Goal: Task Accomplishment & Management: Complete application form

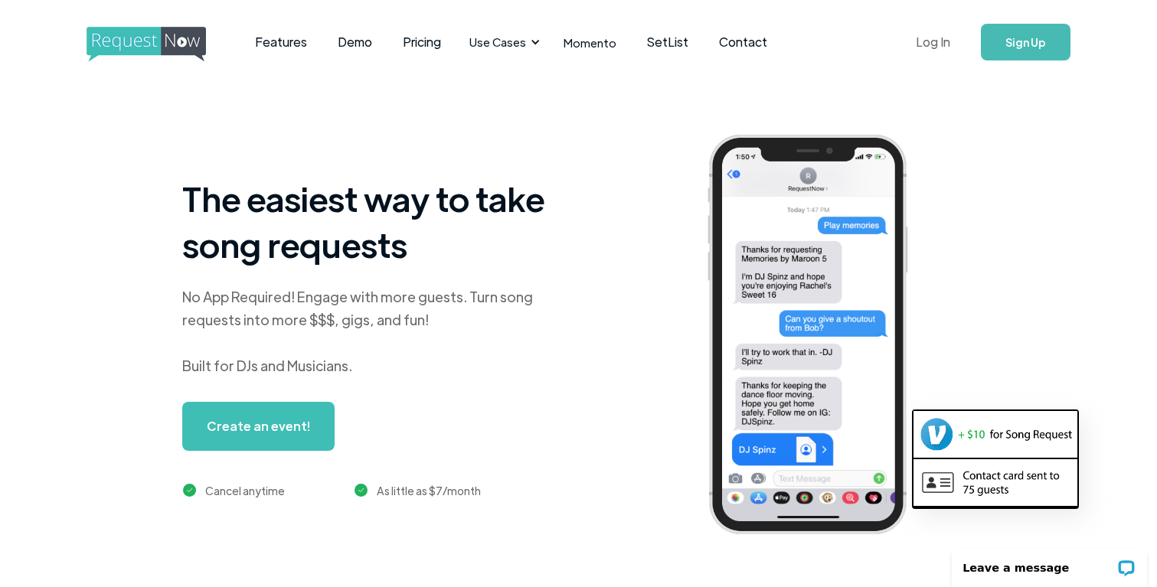
click at [934, 47] on link "Log In" at bounding box center [933, 42] width 65 height 54
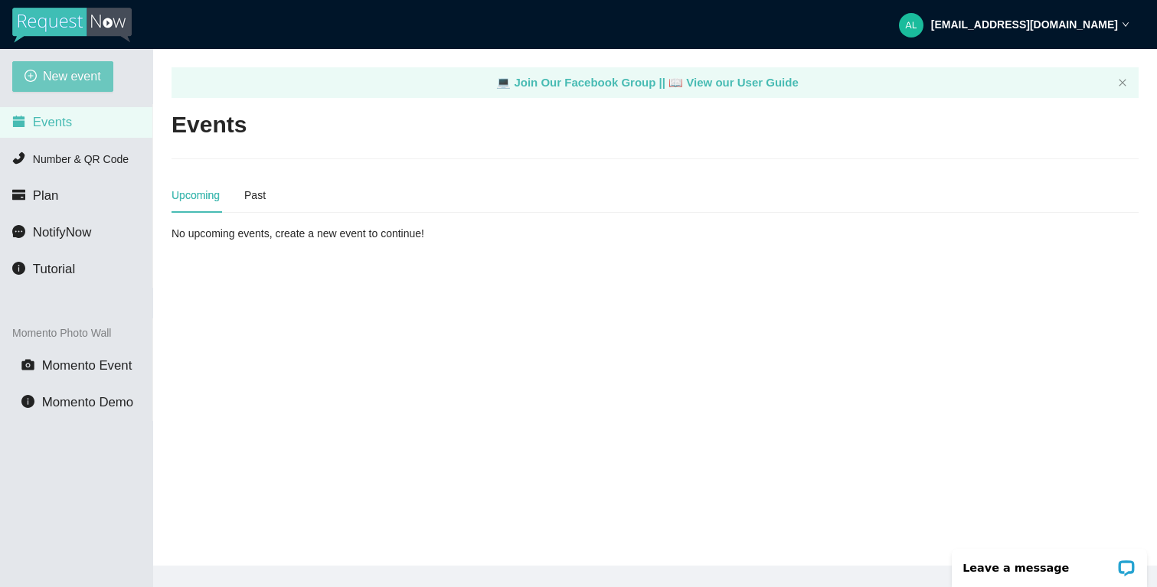
click at [69, 75] on span "New event" at bounding box center [72, 76] width 58 height 19
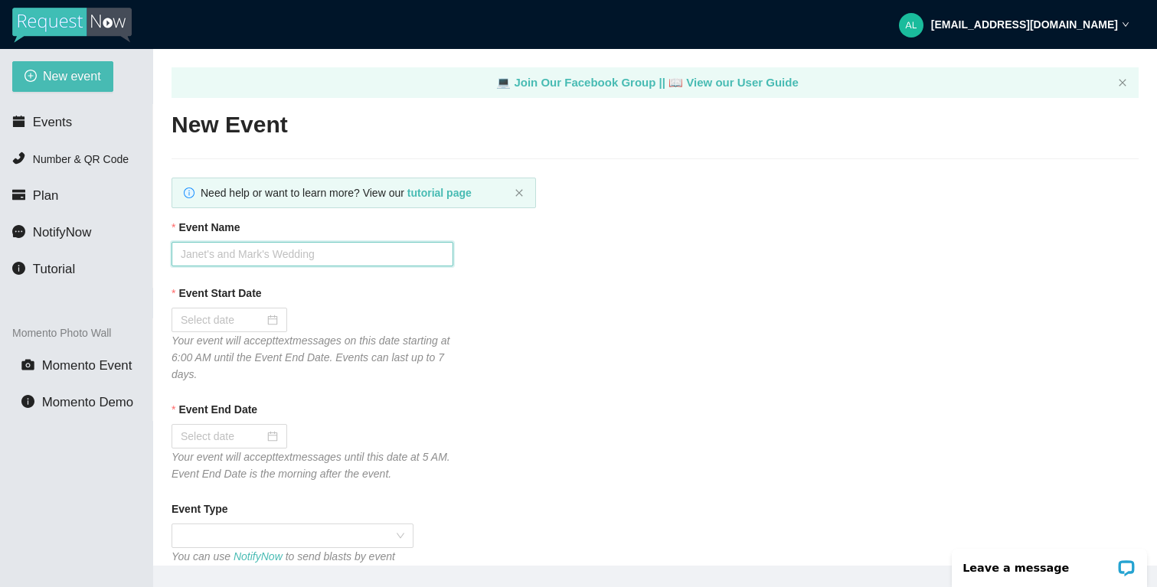
click at [275, 252] on input "Event Name" at bounding box center [313, 254] width 282 height 25
type input "[PERSON_NAME] & [PERSON_NAME]'s Wedding"
click at [258, 325] on div at bounding box center [229, 320] width 97 height 17
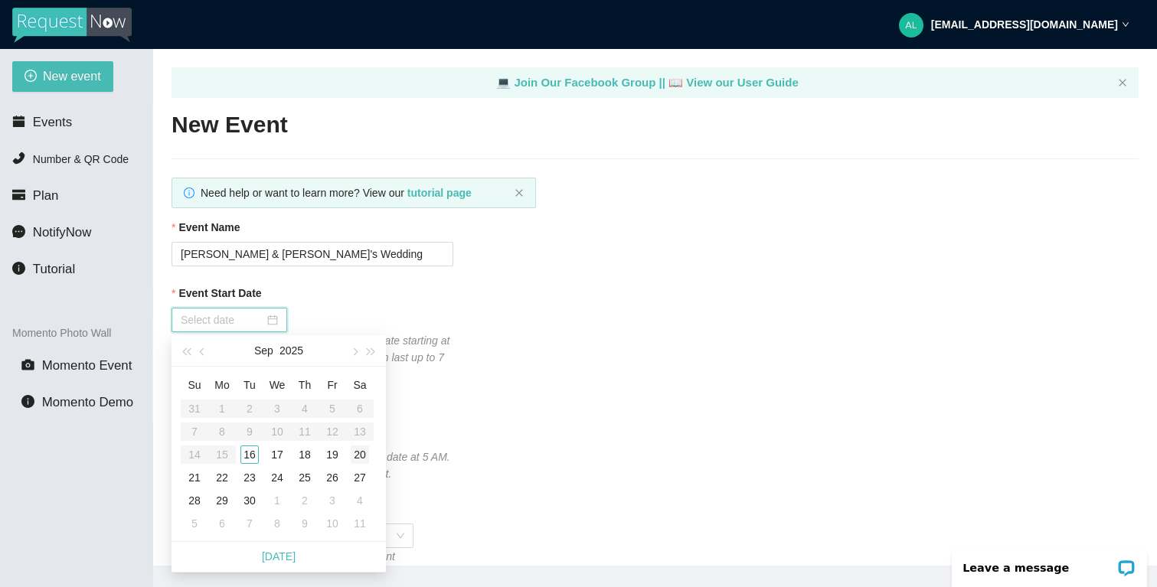
type input "[DATE]"
click at [364, 450] on div "20" at bounding box center [360, 455] width 18 height 18
type input "[DATE]"
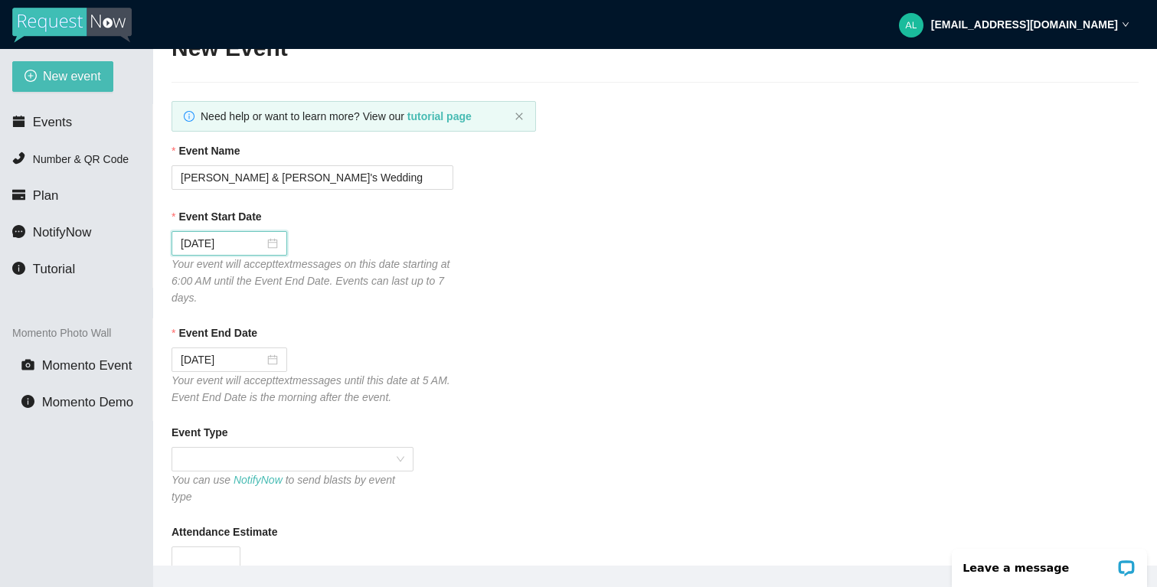
scroll to position [77, 0]
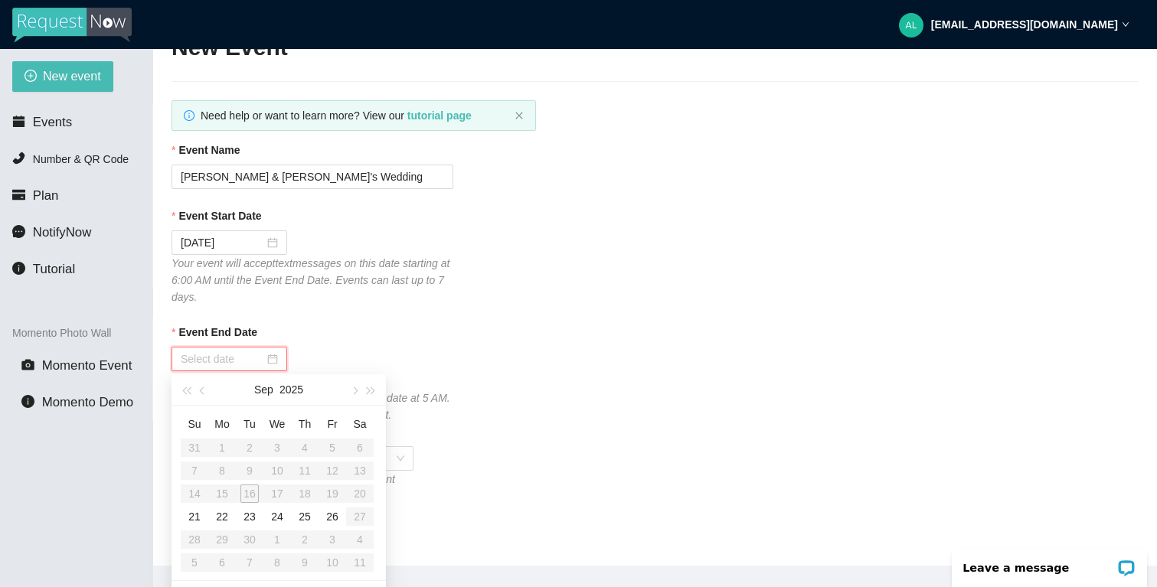
click at [237, 364] on input "Event End Date" at bounding box center [222, 359] width 83 height 17
type input "[DATE]"
click at [197, 518] on div "21" at bounding box center [194, 517] width 18 height 18
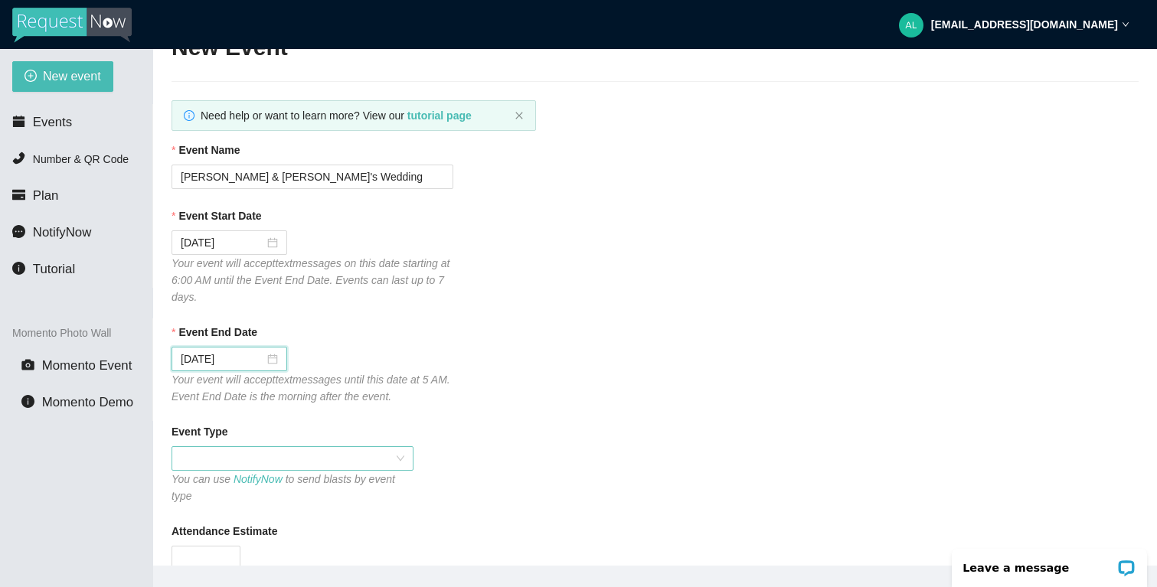
click at [273, 463] on span at bounding box center [293, 458] width 224 height 23
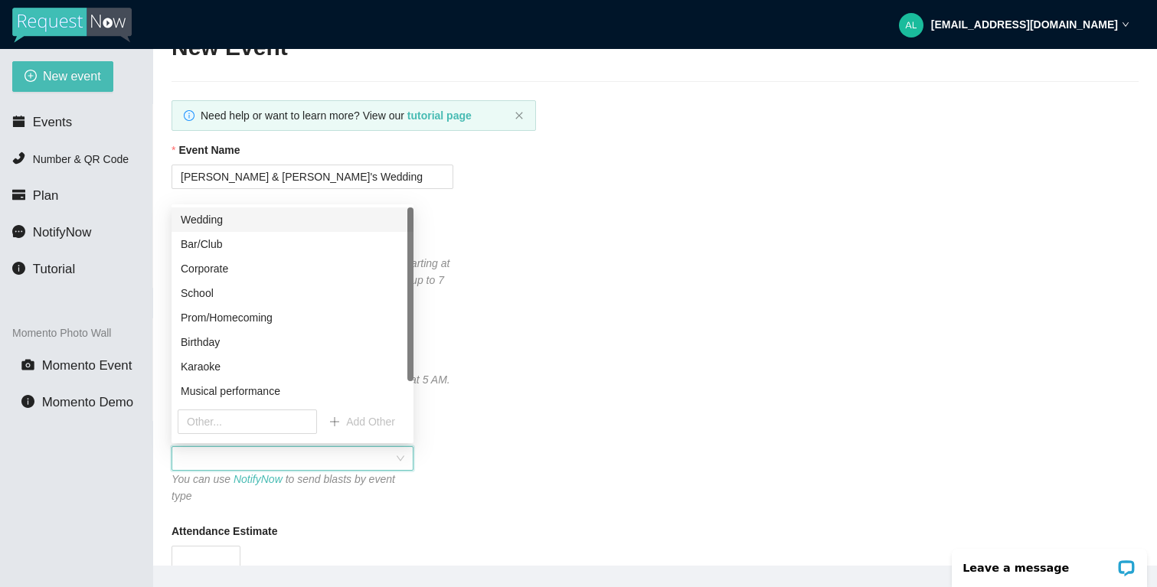
click at [220, 221] on div "Wedding" at bounding box center [293, 219] width 224 height 17
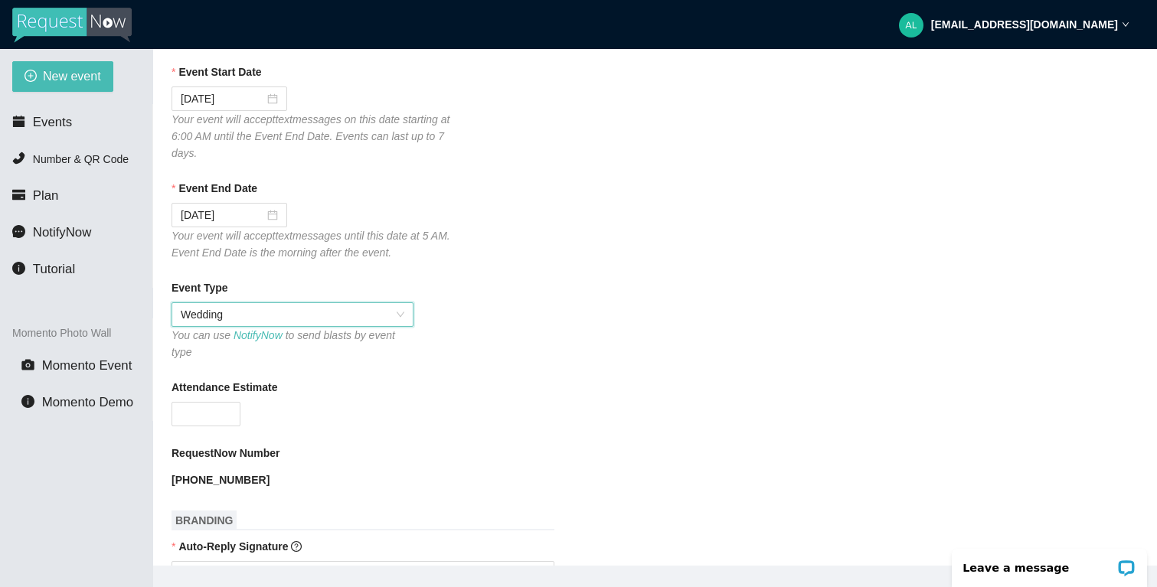
scroll to position [223, 0]
click at [188, 419] on input "Attendance Estimate" at bounding box center [205, 412] width 67 height 23
type input "75"
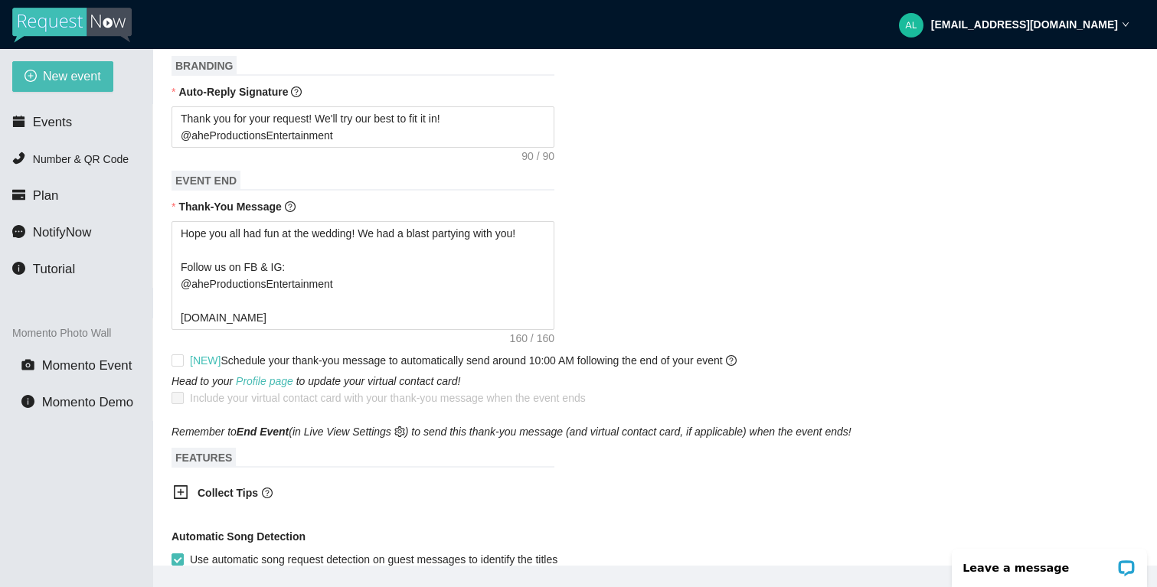
scroll to position [682, 0]
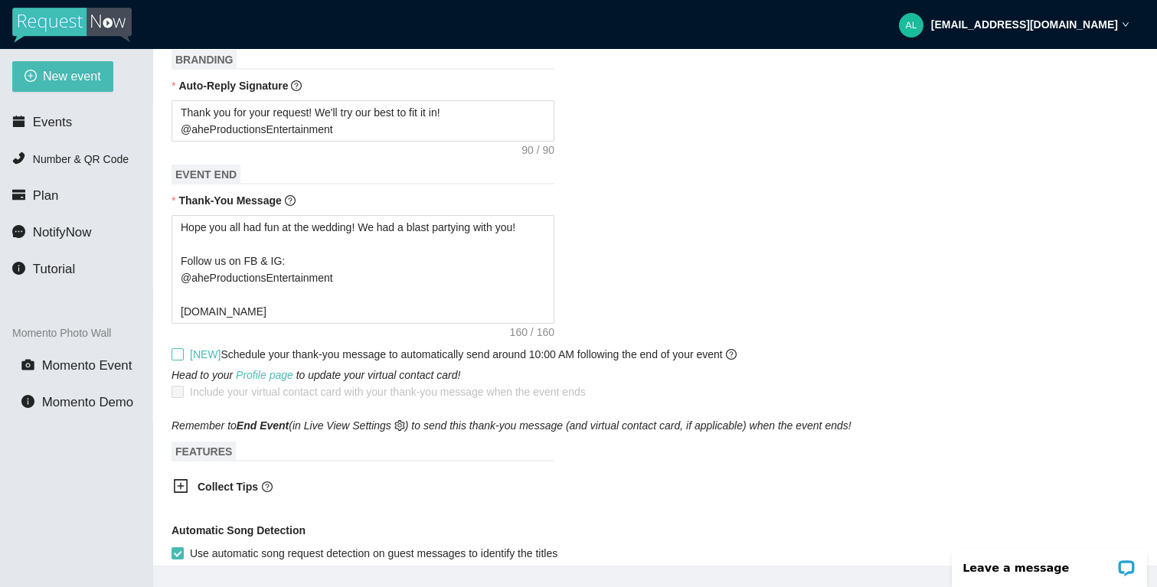
click at [177, 357] on input "[NEW] Schedule your thank-you message to automatically send around 10:00 AM fol…" at bounding box center [177, 353] width 11 height 11
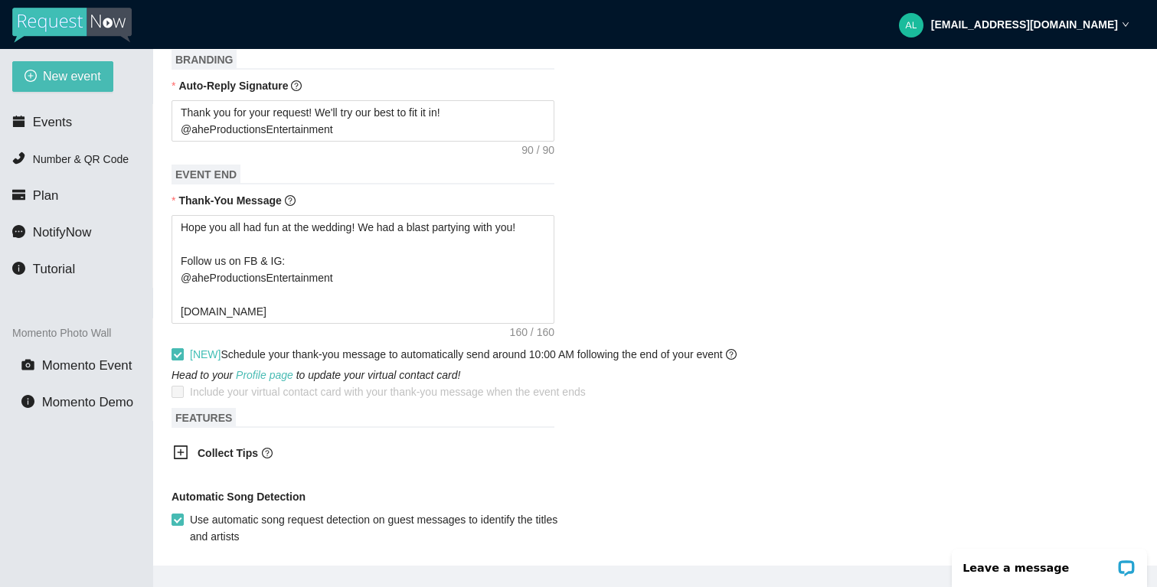
click at [177, 353] on input "[NEW] Schedule your thank-you message to automatically send around 10:00 AM fol…" at bounding box center [177, 353] width 11 height 11
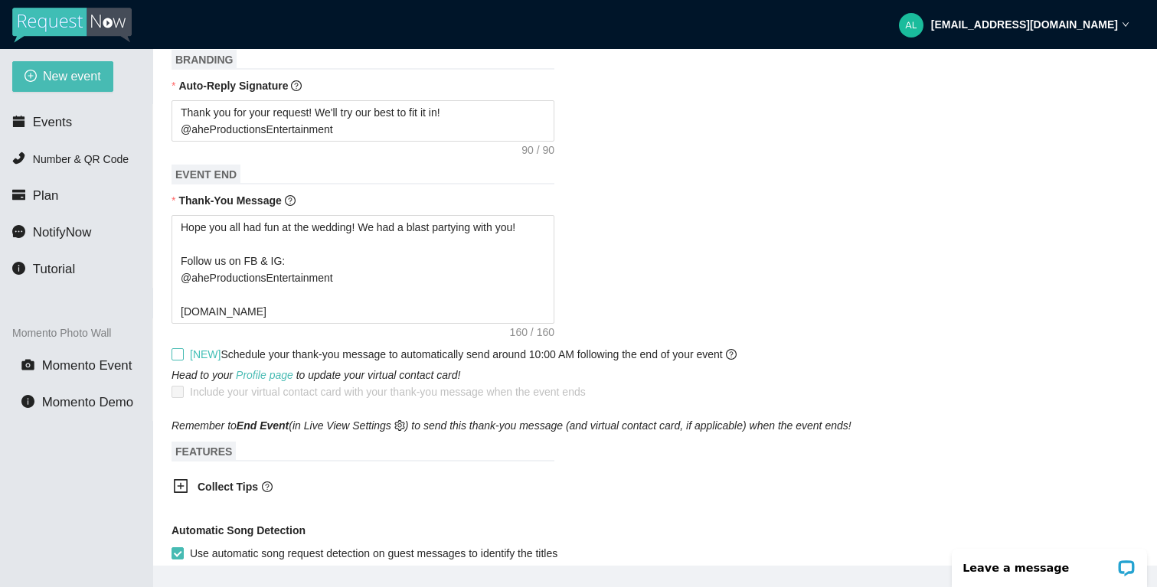
click at [177, 353] on input "[NEW] Schedule your thank-you message to automatically send around 10:00 AM fol…" at bounding box center [177, 353] width 11 height 11
checkbox input "true"
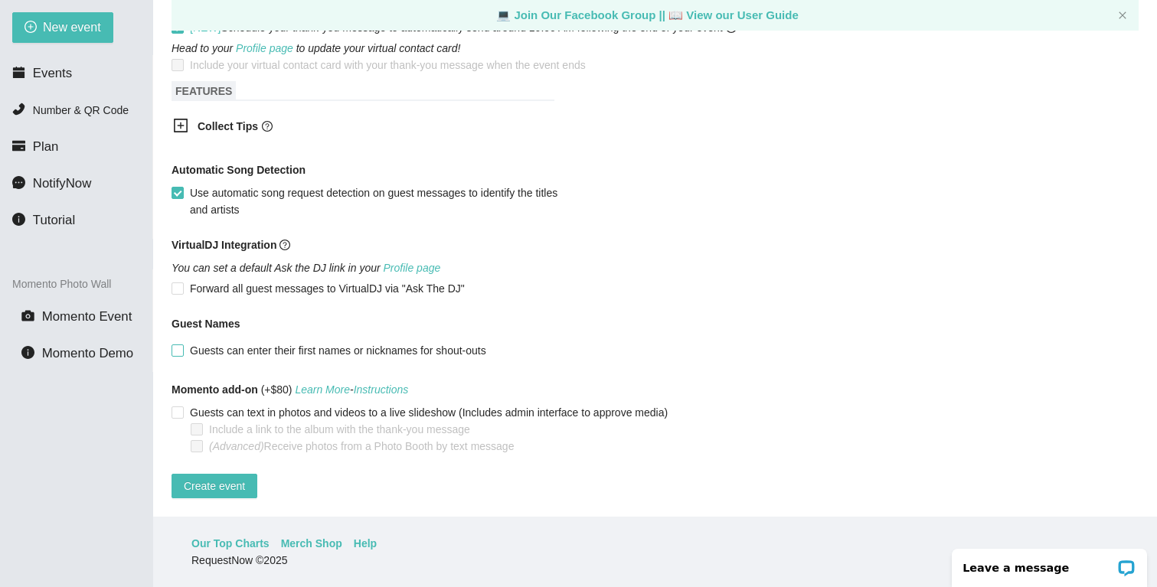
scroll to position [47, 0]
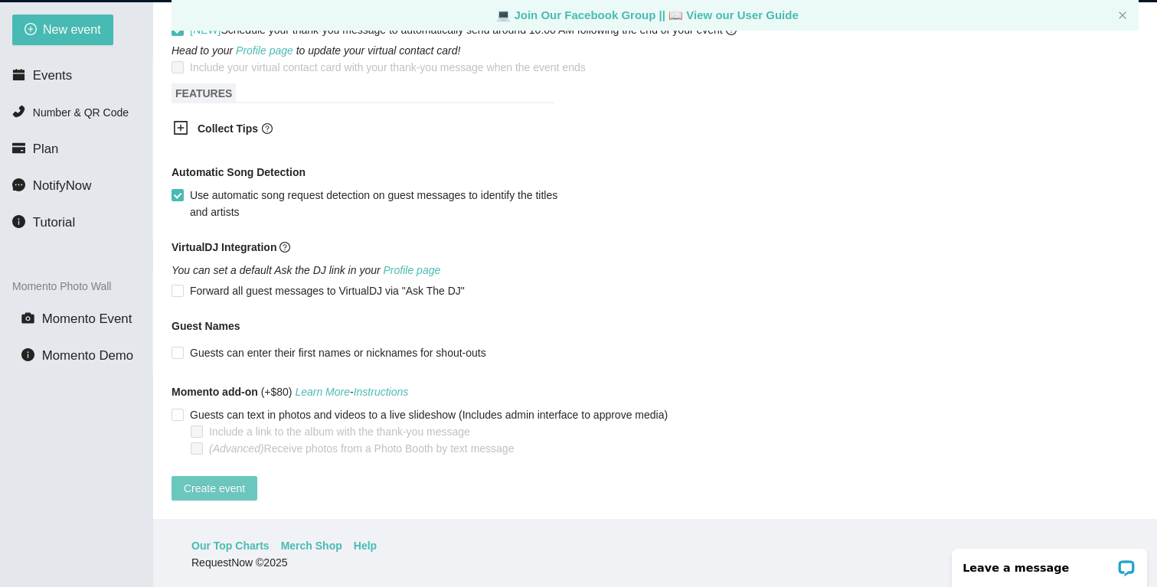
click at [220, 480] on span "Create event" at bounding box center [214, 488] width 61 height 17
